Goal: Check status: Check status

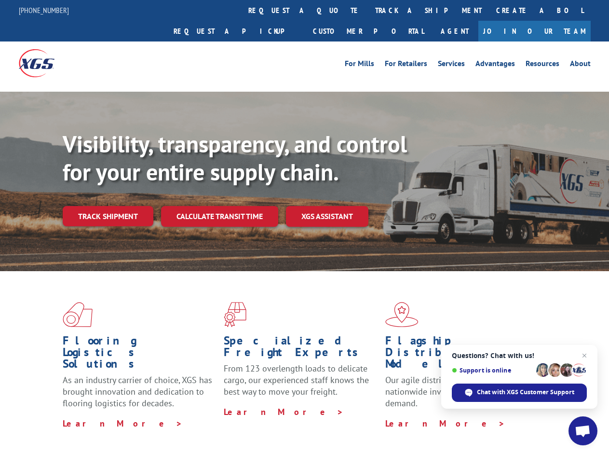
click at [304, 227] on div "Visibility, transparency, and control for your entire supply chain. Track shipm…" at bounding box center [336, 197] width 547 height 135
click at [368, 10] on link "track a shipment" at bounding box center [428, 10] width 121 height 21
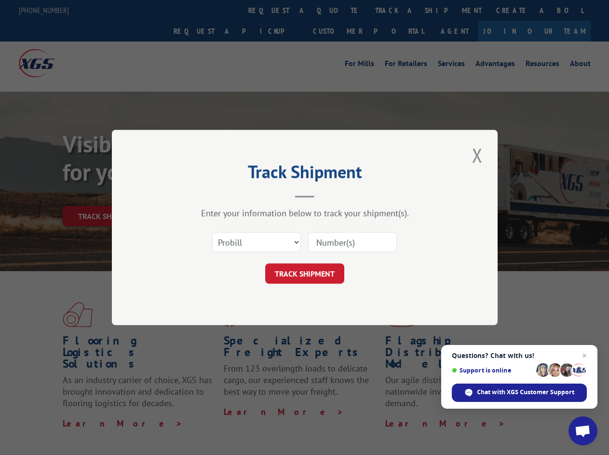
click at [337, 10] on div "Track Shipment Enter your information below to track your shipment(s). Select c…" at bounding box center [304, 227] width 609 height 455
click at [397, 10] on div "Track Shipment Enter your information below to track your shipment(s). Select c…" at bounding box center [304, 227] width 609 height 455
click at [108, 195] on div "Track Shipment Enter your information below to track your shipment(s). Select c…" at bounding box center [304, 227] width 609 height 455
click at [219, 195] on header "Track Shipment" at bounding box center [305, 181] width 290 height 33
click at [328, 195] on header "Track Shipment" at bounding box center [305, 181] width 290 height 33
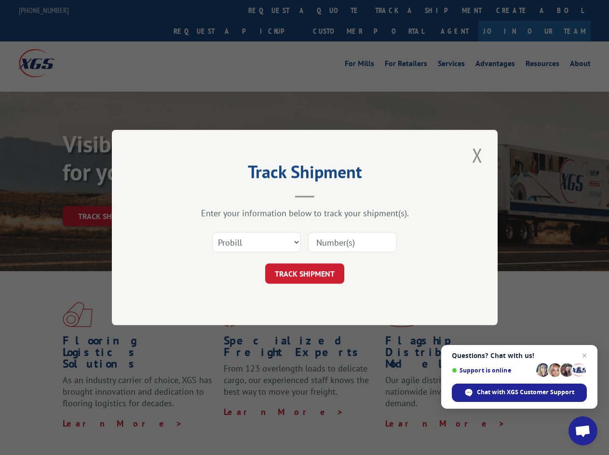
click at [583, 431] on span "Open chat" at bounding box center [583, 432] width 16 height 14
